Goal: Find specific page/section: Find specific page/section

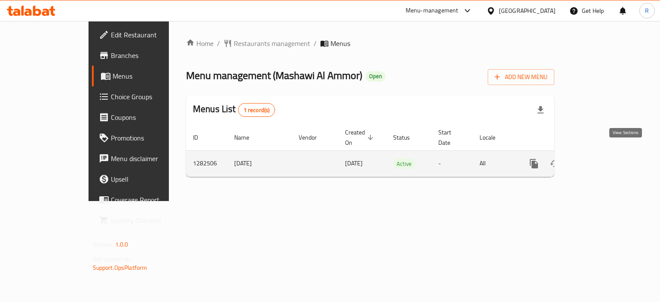
click at [601, 159] on icon "enhanced table" at bounding box center [596, 164] width 10 height 10
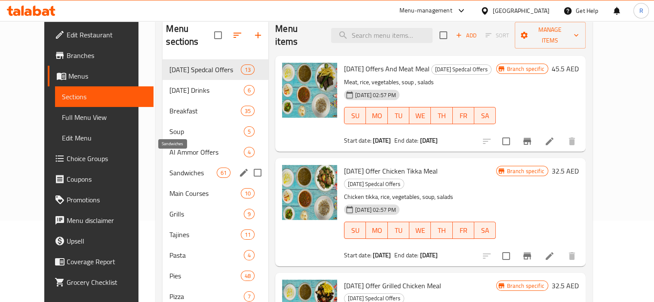
scroll to position [86, 0]
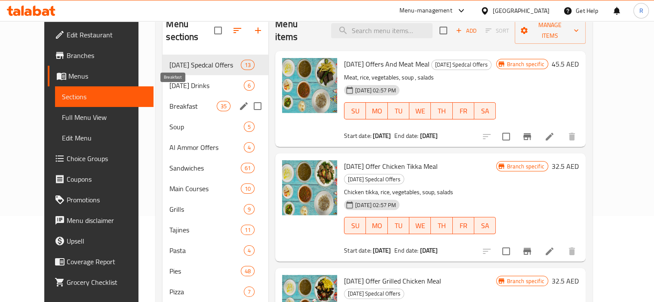
click at [169, 101] on span "Breakfast" at bounding box center [192, 106] width 47 height 10
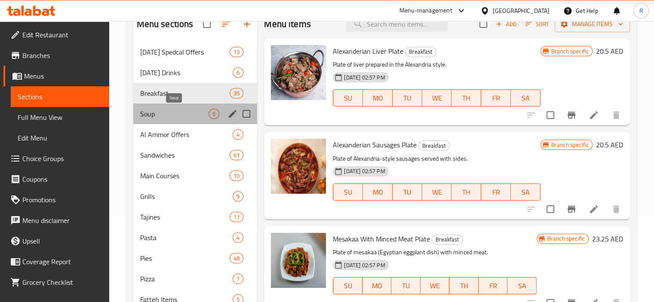
click at [155, 117] on span "Soup" at bounding box center [174, 114] width 69 height 10
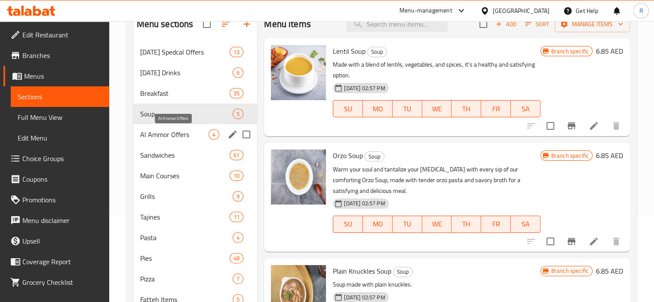
click at [161, 135] on span "Al Ammor Offers" at bounding box center [174, 134] width 69 height 10
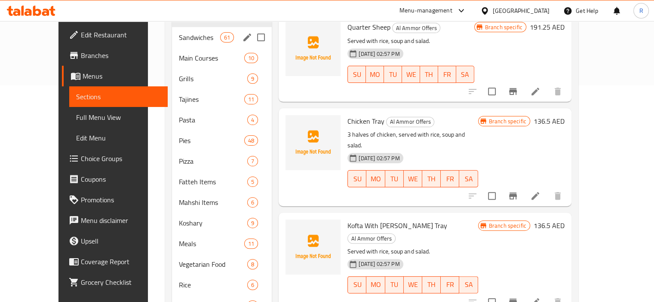
scroll to position [86, 0]
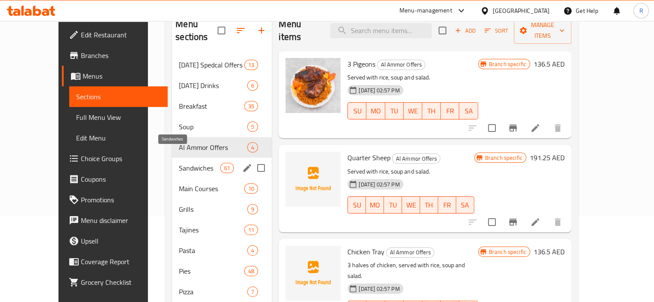
click at [179, 163] on span "Sandwiches" at bounding box center [199, 168] width 41 height 10
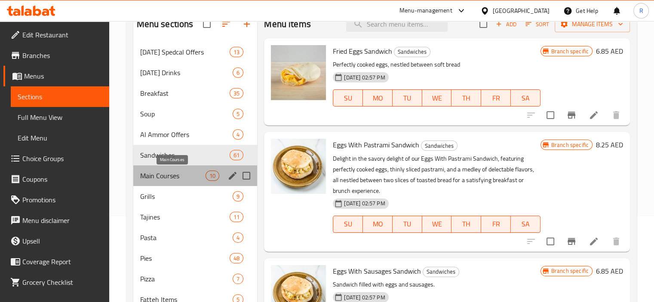
click at [169, 175] on span "Main Courses" at bounding box center [173, 176] width 66 height 10
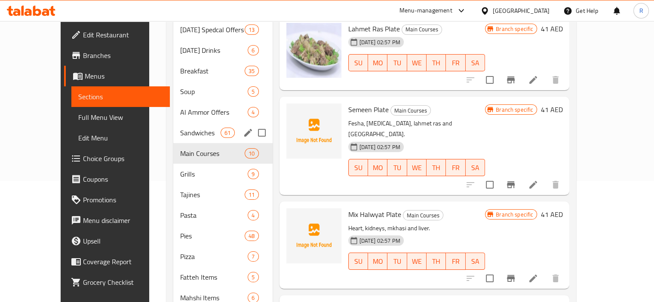
scroll to position [129, 0]
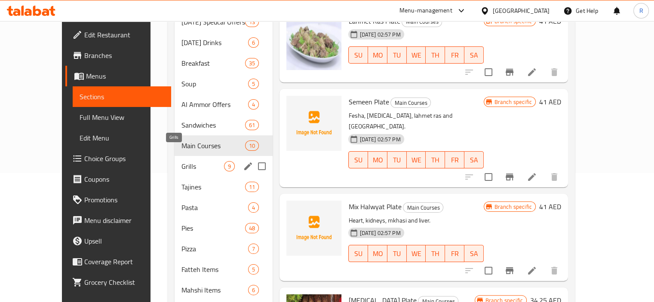
click at [181, 161] on span "Grills" at bounding box center [202, 166] width 43 height 10
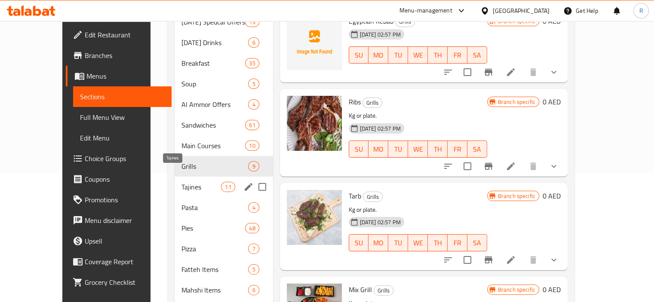
click at [175, 179] on div "Tajines 11" at bounding box center [224, 187] width 98 height 21
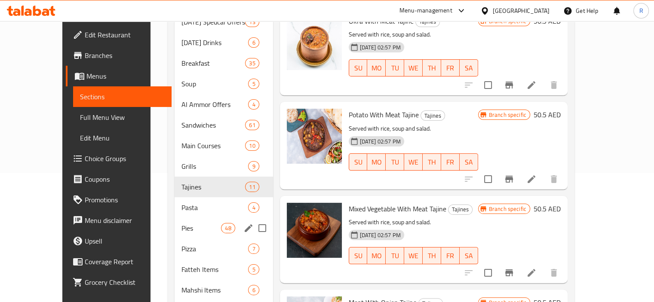
click at [181, 202] on span "Pasta" at bounding box center [214, 207] width 67 height 10
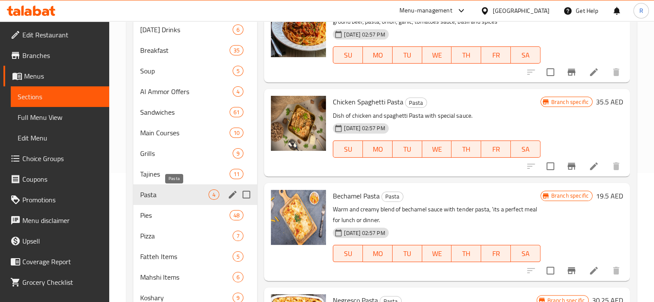
scroll to position [172, 0]
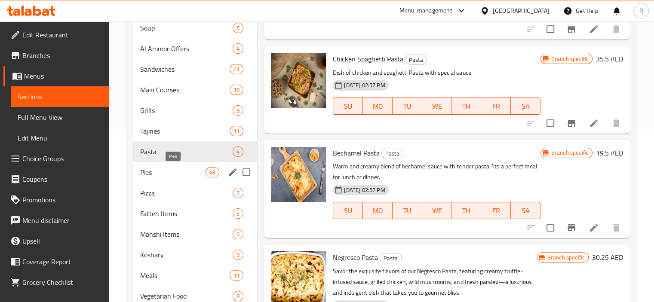
click at [150, 173] on span "Pies" at bounding box center [173, 172] width 66 height 10
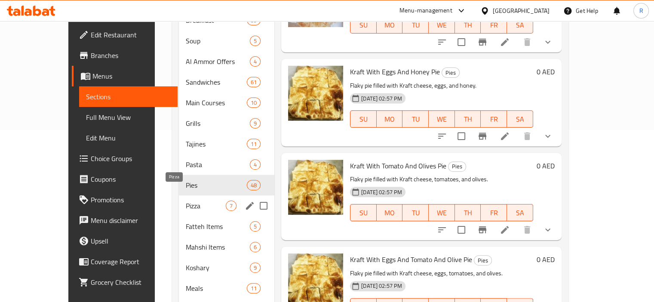
drag, startPoint x: 155, startPoint y: 195, endPoint x: 189, endPoint y: 197, distance: 34.5
click at [186, 201] on span "Pizza" at bounding box center [206, 206] width 40 height 10
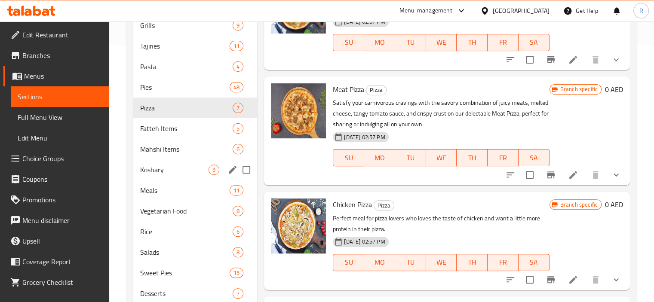
scroll to position [258, 0]
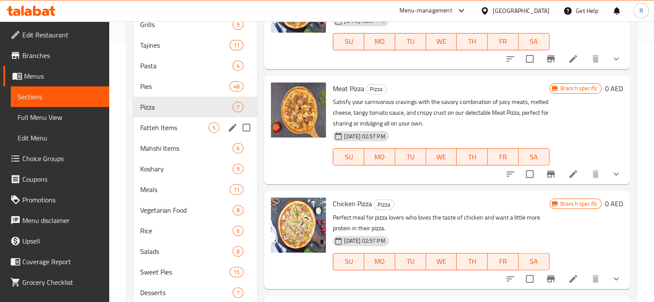
click at [150, 133] on div "Fatteh Items 5" at bounding box center [195, 127] width 124 height 21
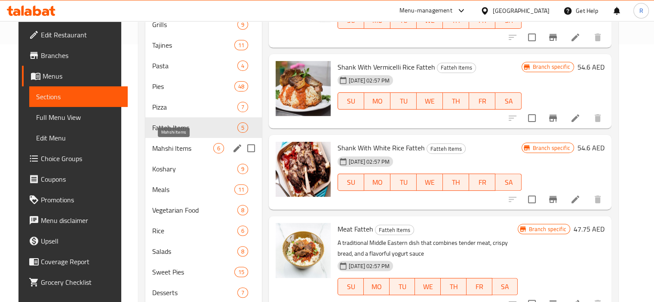
click at [165, 147] on span "Mahshi Items" at bounding box center [182, 148] width 61 height 10
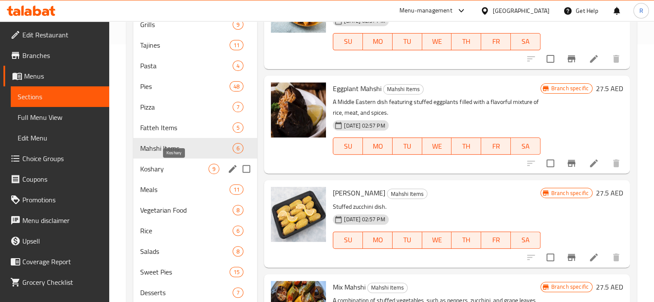
click at [158, 172] on span "Koshary" at bounding box center [174, 169] width 69 height 10
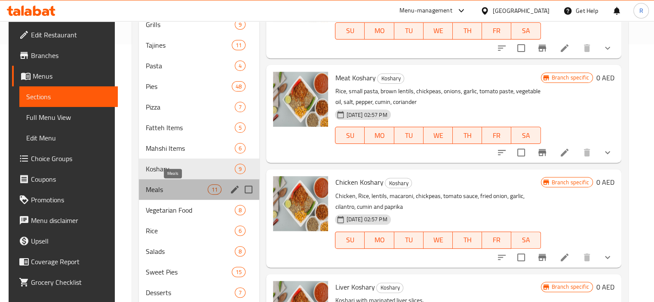
click at [152, 187] on span "Meals" at bounding box center [177, 189] width 62 height 10
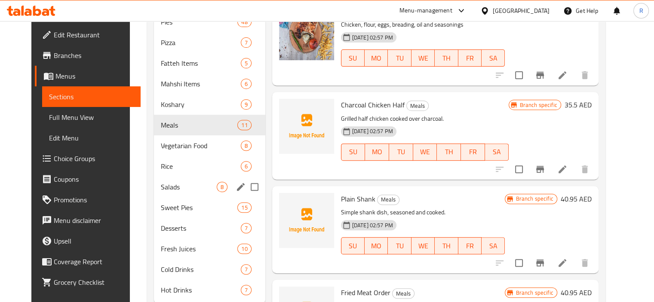
scroll to position [344, 0]
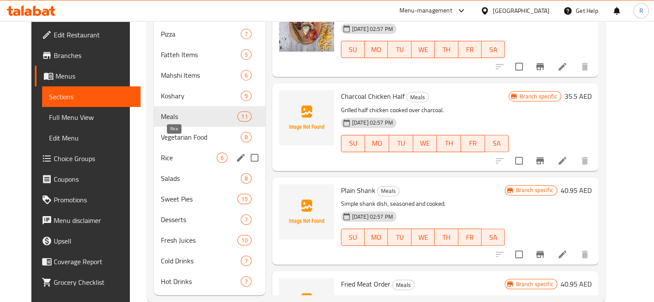
click at [161, 153] on span "Rice" at bounding box center [188, 158] width 55 height 10
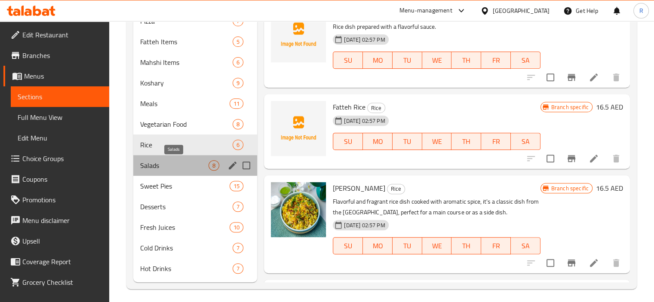
click at [157, 166] on span "Salads" at bounding box center [174, 165] width 69 height 10
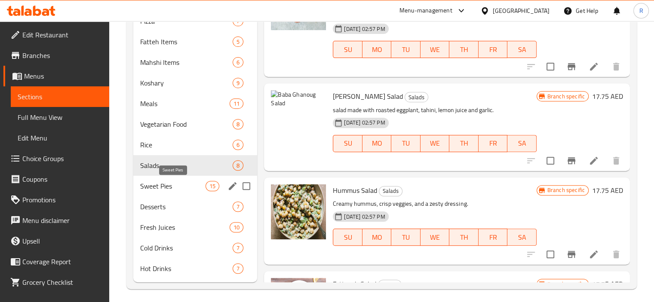
click at [153, 186] on span "Sweet Pies" at bounding box center [173, 186] width 66 height 10
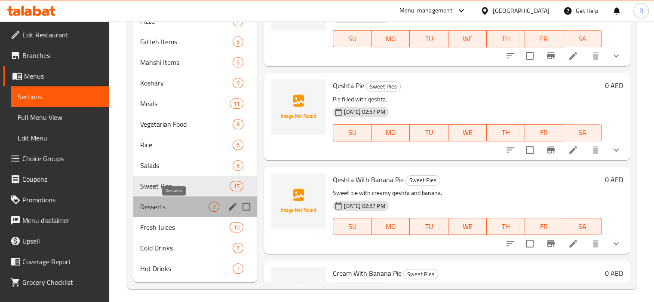
drag, startPoint x: 166, startPoint y: 208, endPoint x: 157, endPoint y: 230, distance: 23.6
click at [164, 208] on span "Desserts" at bounding box center [174, 207] width 69 height 10
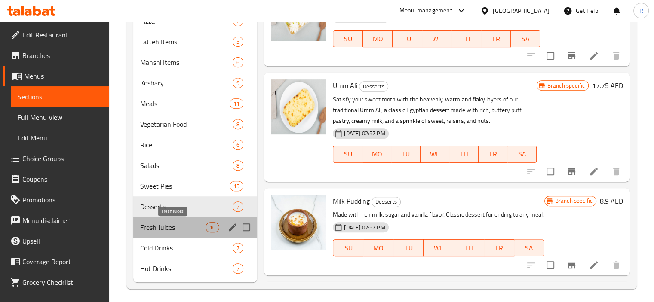
click at [156, 229] on span "Fresh Juices" at bounding box center [173, 227] width 66 height 10
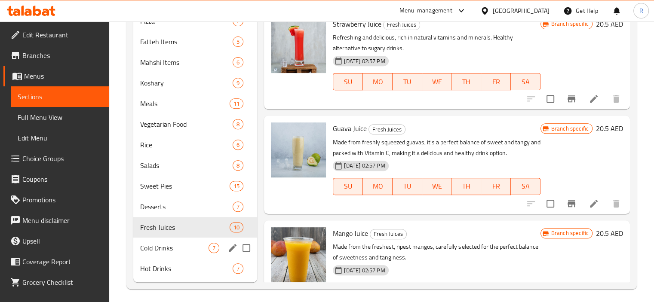
drag, startPoint x: 158, startPoint y: 242, endPoint x: 156, endPoint y: 264, distance: 21.6
click at [157, 245] on div "Cold Drinks 7" at bounding box center [195, 248] width 124 height 21
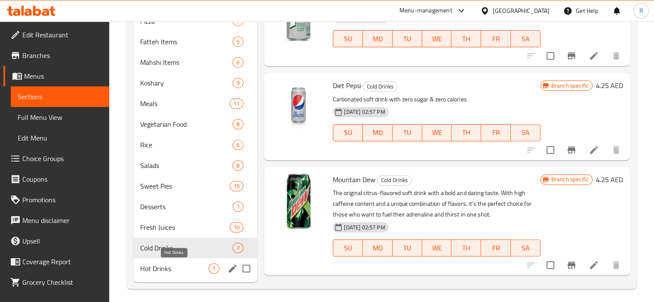
click at [159, 265] on span "Hot Drinks" at bounding box center [174, 269] width 69 height 10
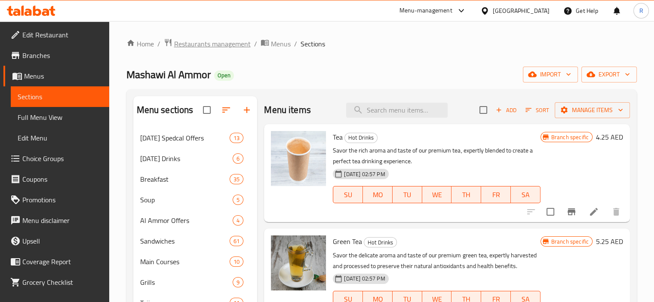
click at [202, 47] on span "Restaurants management" at bounding box center [212, 44] width 77 height 10
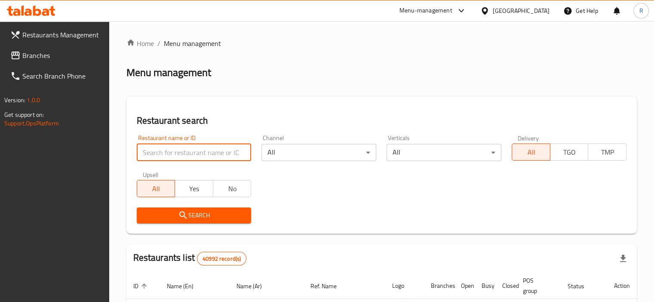
click at [181, 148] on input "search" at bounding box center [194, 152] width 115 height 17
paste input "696694"
type input "696694"
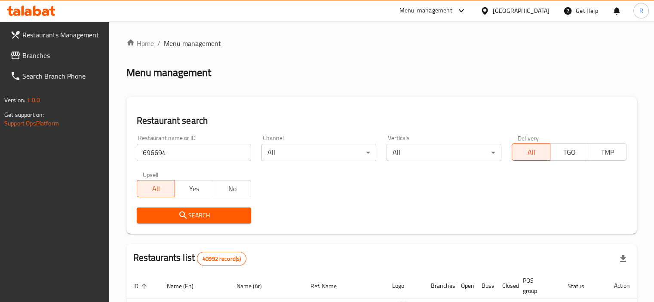
click at [196, 219] on span "Search" at bounding box center [194, 215] width 101 height 11
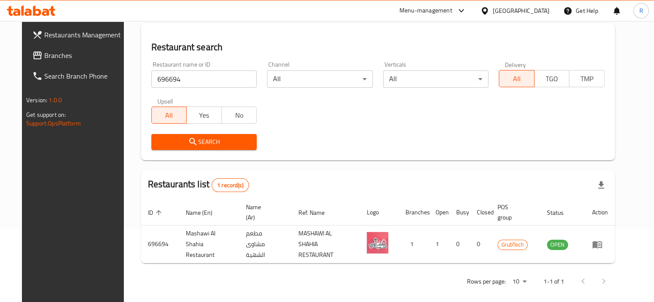
scroll to position [74, 0]
click at [311, 152] on div "Search" at bounding box center [377, 142] width 463 height 26
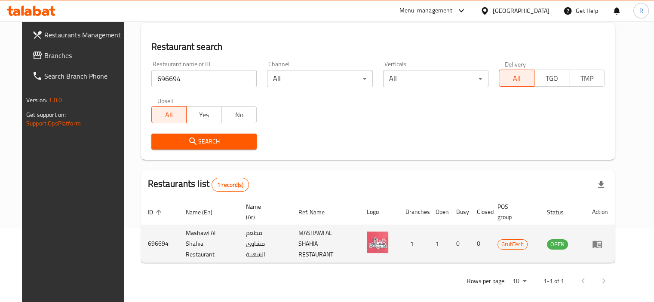
click at [602, 242] on icon "enhanced table" at bounding box center [597, 244] width 10 height 10
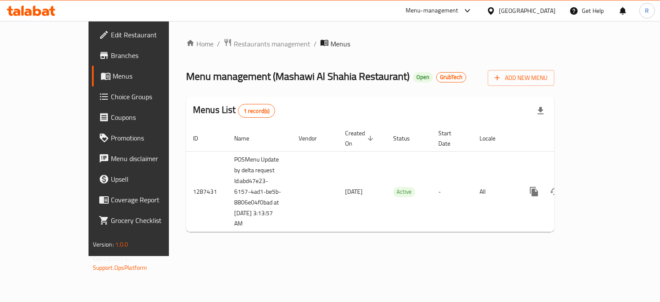
click at [111, 37] on span "Edit Restaurant" at bounding box center [151, 35] width 81 height 10
